Goal: Find specific page/section: Find specific page/section

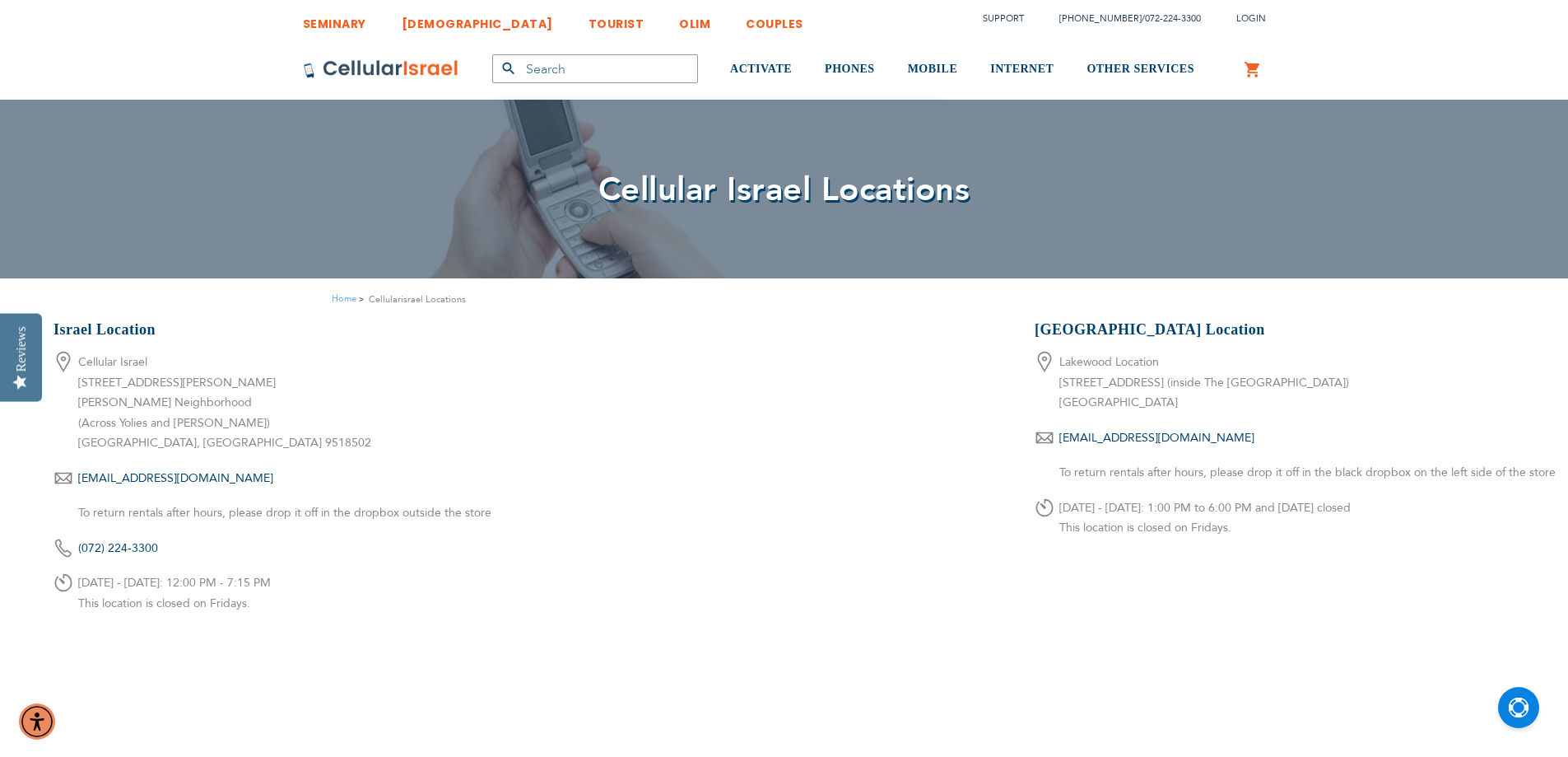
type input "ykaufman"
drag, startPoint x: 311, startPoint y: 583, endPoint x: 83, endPoint y: 570, distance: 228.4
click at [74, 573] on li "[DATE] - [DATE]: 12:00 PM - 7:15 PM This location is closed on Fridays." at bounding box center [300, 593] width 494 height 41
click at [348, 602] on p "[DATE] - [DATE]: 12:00 PM - 7:15 PM This location is closed on Fridays." at bounding box center [313, 593] width 469 height 41
drag, startPoint x: 325, startPoint y: 605, endPoint x: 41, endPoint y: 589, distance: 284.5
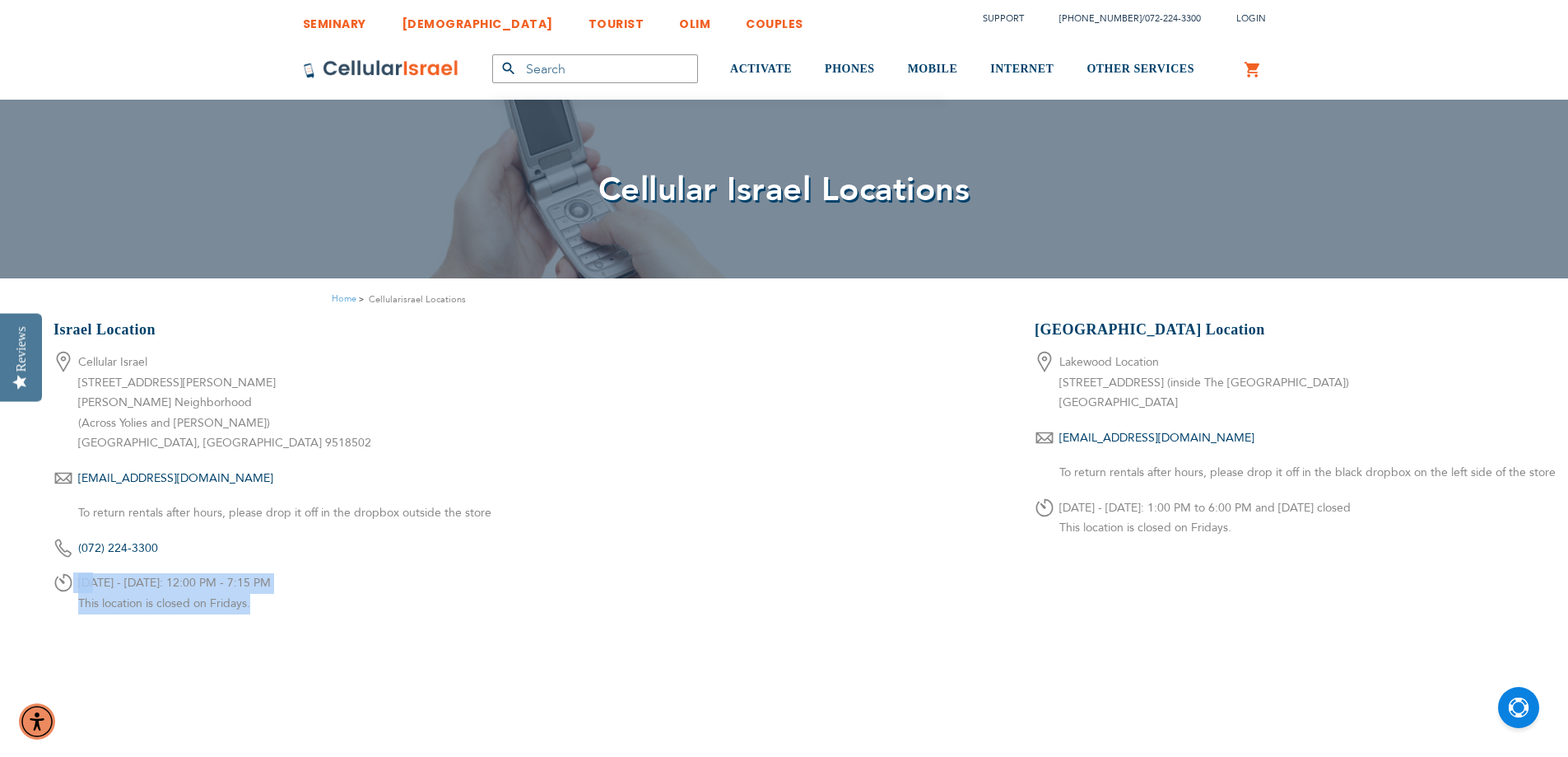
click at [46, 589] on div "Israel Location Cellular Israel [GEOGRAPHIC_DATA][PERSON_NAME] [PERSON_NAME] Ne…" at bounding box center [784, 660] width 1568 height 680
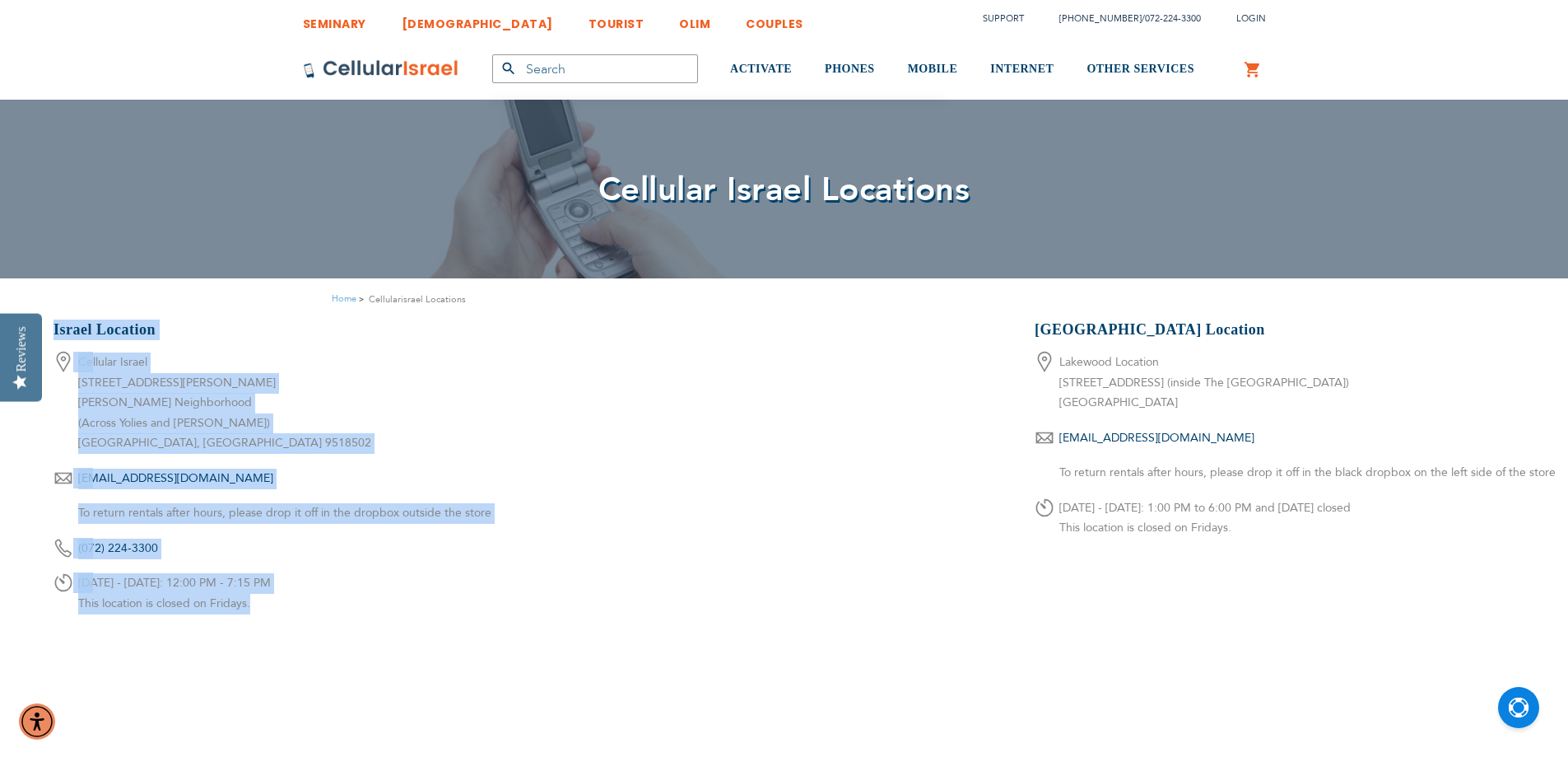
click at [305, 578] on p "[DATE] - [DATE]: 12:00 PM - 7:15 PM This location is closed on Fridays." at bounding box center [313, 593] width 469 height 41
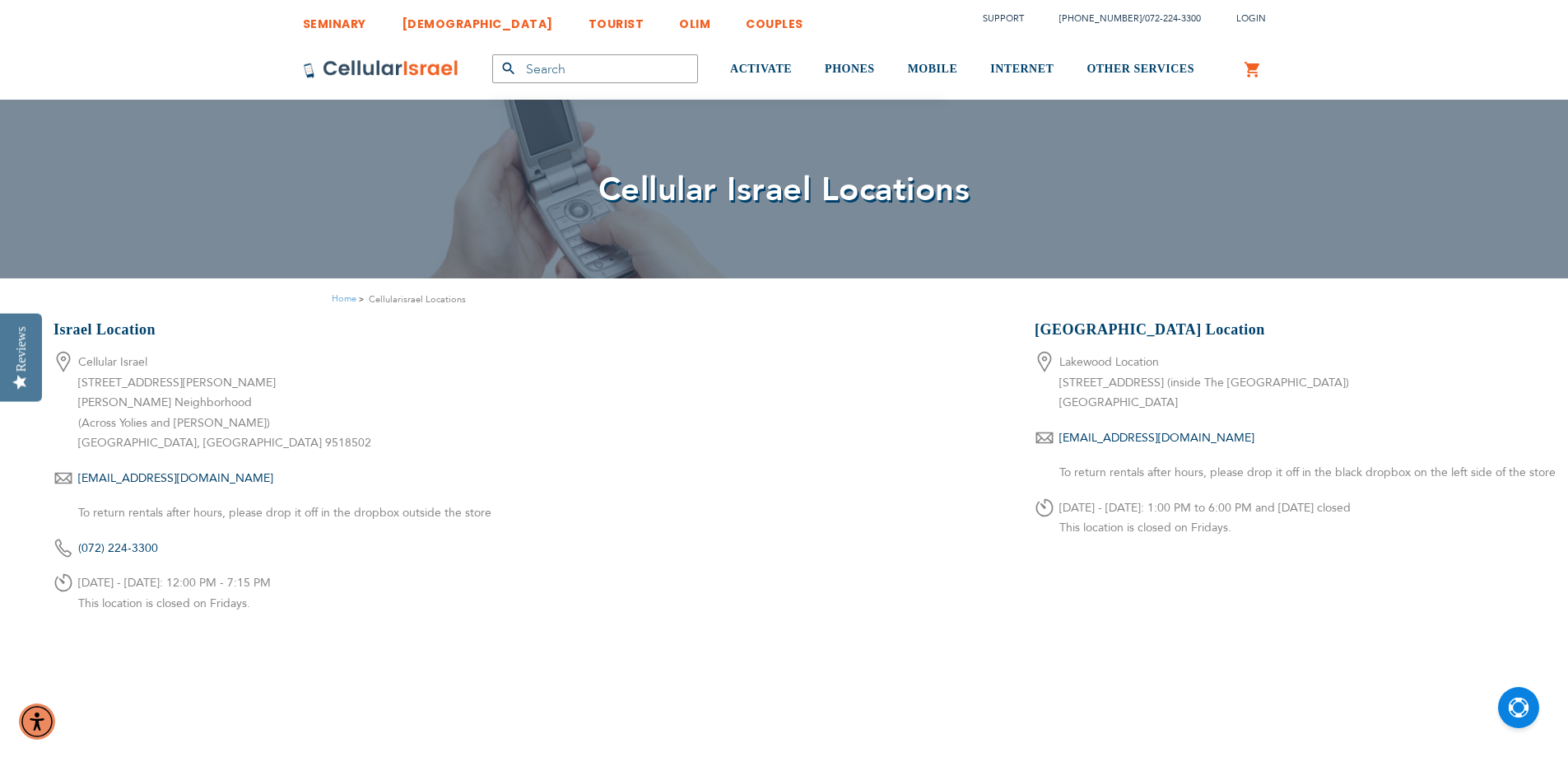
click at [679, 549] on div "Israel Location Cellular Israel [GEOGRAPHIC_DATA][PERSON_NAME] [PERSON_NAME] Ne…" at bounding box center [784, 660] width 1568 height 680
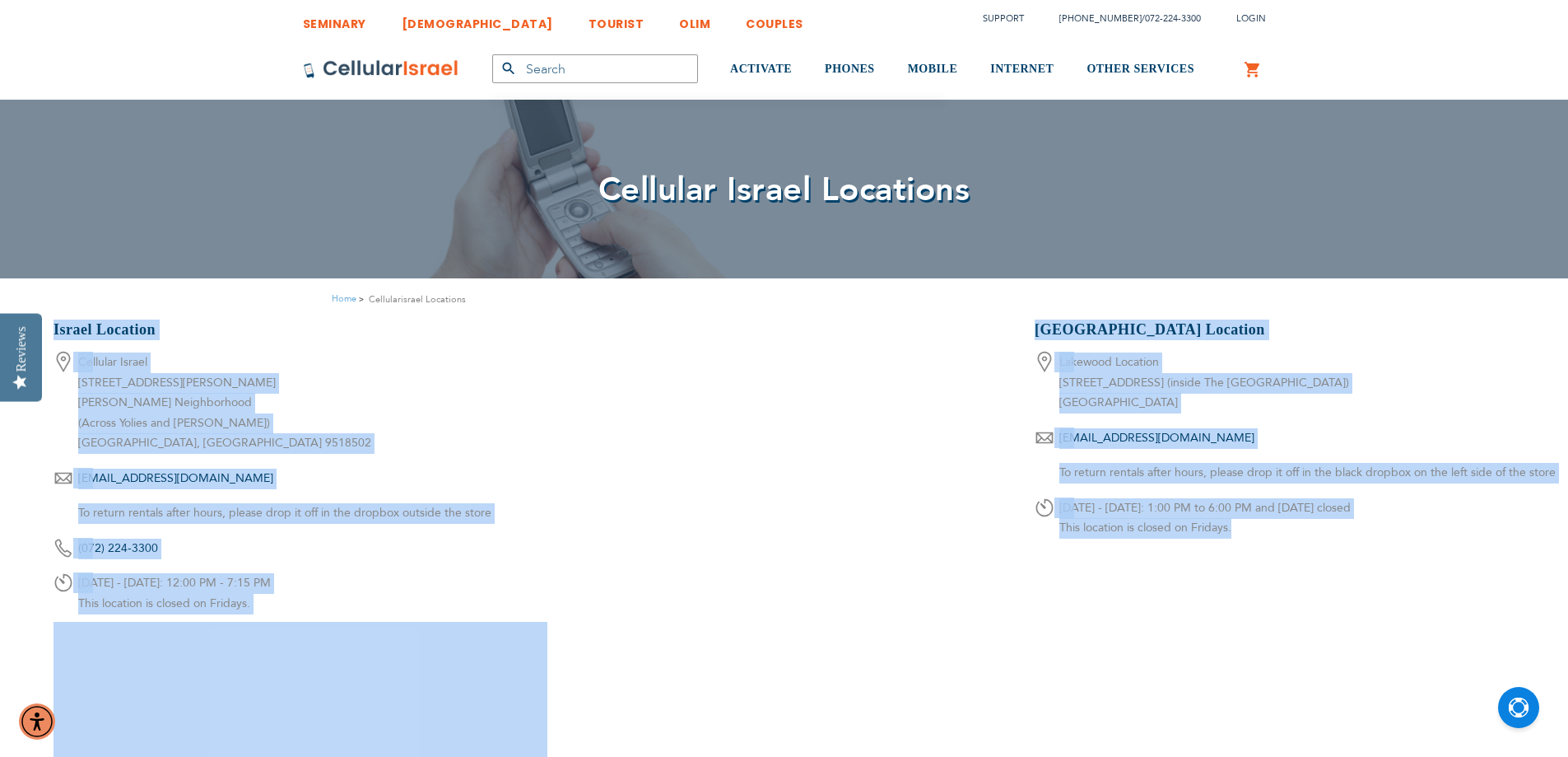
drag, startPoint x: 1266, startPoint y: 521, endPoint x: 984, endPoint y: 513, distance: 282.1
click at [1016, 512] on div "Israel Location Cellular Israel [GEOGRAPHIC_DATA][PERSON_NAME] [PERSON_NAME] Ne…" at bounding box center [784, 660] width 1568 height 680
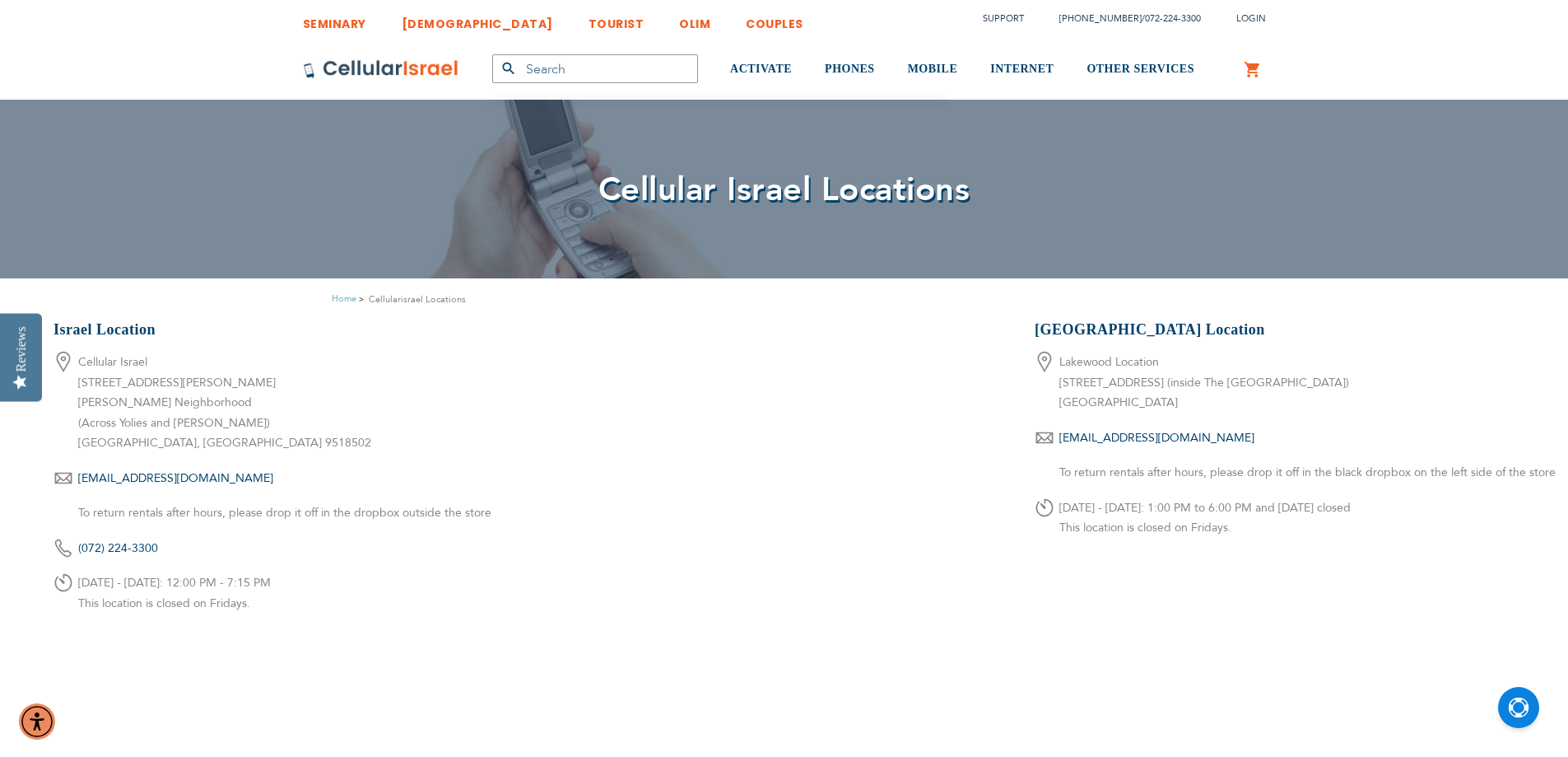
click at [765, 522] on div "Israel Location Cellular Israel [GEOGRAPHIC_DATA][PERSON_NAME] [PERSON_NAME] Ne…" at bounding box center [784, 660] width 1568 height 680
